Goal: Obtain resource: Download file/media

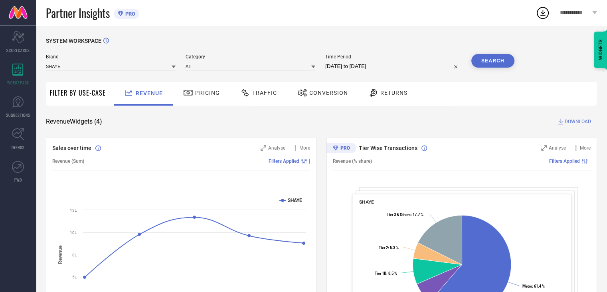
click at [321, 99] on div "Conversion" at bounding box center [323, 93] width 55 height 14
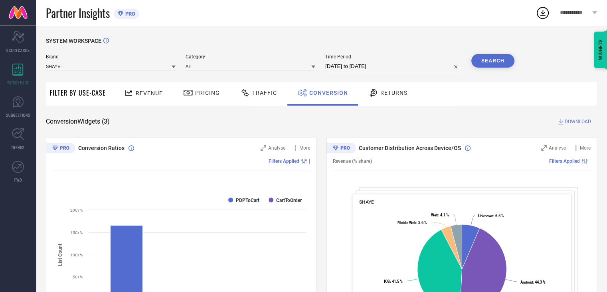
select select "8"
select select "2025"
select select "9"
select select "2025"
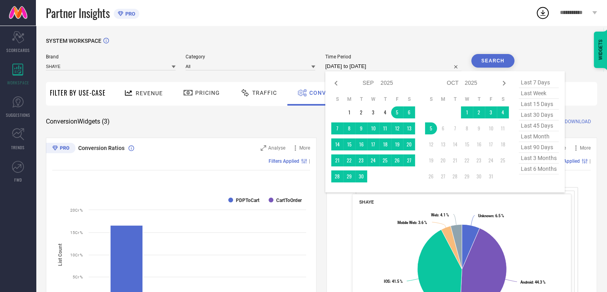
click at [418, 63] on input "[DATE] to [DATE]" at bounding box center [393, 66] width 136 height 10
click at [430, 127] on td "5" at bounding box center [431, 128] width 12 height 12
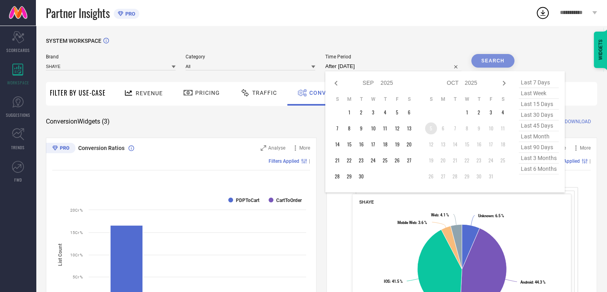
type input "[DATE] to [DATE]"
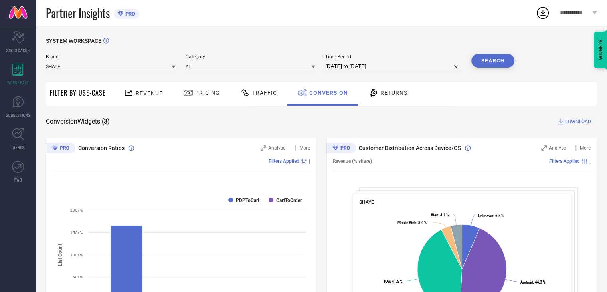
click at [493, 62] on button "Search" at bounding box center [493, 61] width 43 height 14
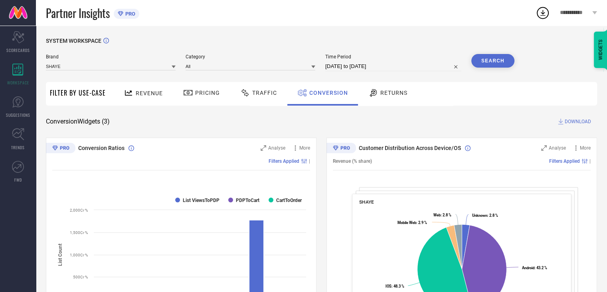
click at [570, 119] on span "DOWNLOAD" at bounding box center [578, 121] width 26 height 8
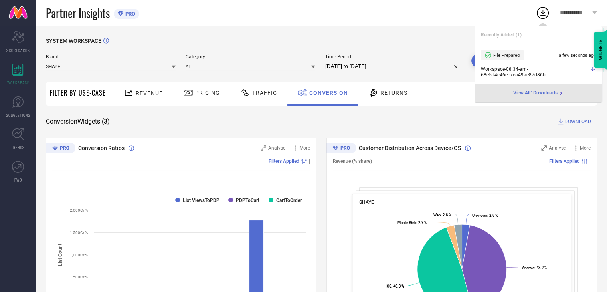
select select "9"
select select "2025"
select select "10"
select select "2025"
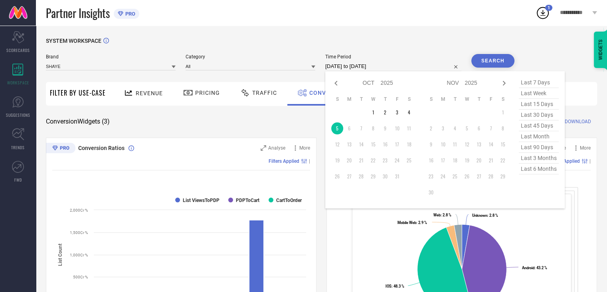
click at [403, 63] on input "[DATE] to [DATE]" at bounding box center [393, 66] width 136 height 10
click at [413, 115] on td "4" at bounding box center [409, 112] width 12 height 12
type input "[DATE] to [DATE]"
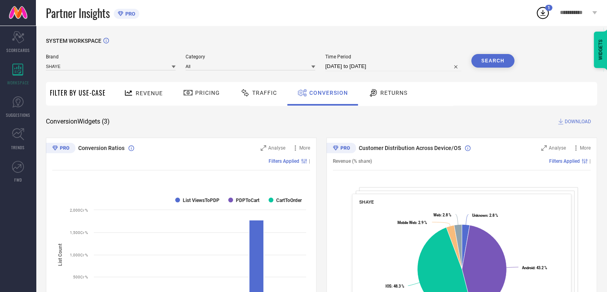
click at [492, 57] on button "Search" at bounding box center [493, 61] width 43 height 14
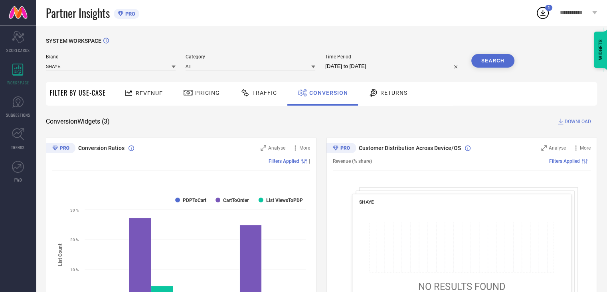
select select "9"
select select "2025"
select select "10"
select select "2025"
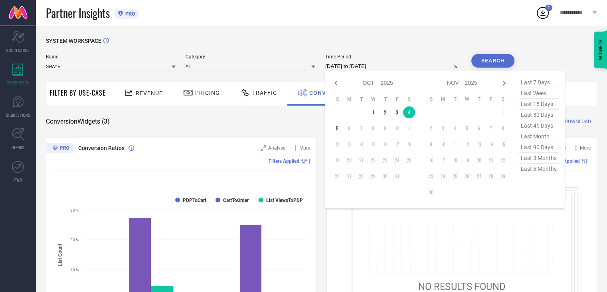
click at [398, 66] on input "[DATE] to [DATE]" at bounding box center [393, 66] width 136 height 10
click at [398, 117] on td "3" at bounding box center [397, 112] width 12 height 12
type input "[DATE] to [DATE]"
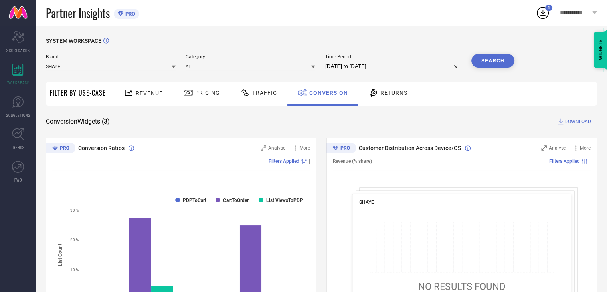
click at [490, 60] on button "Search" at bounding box center [493, 61] width 43 height 14
